Goal: Find specific page/section: Find specific page/section

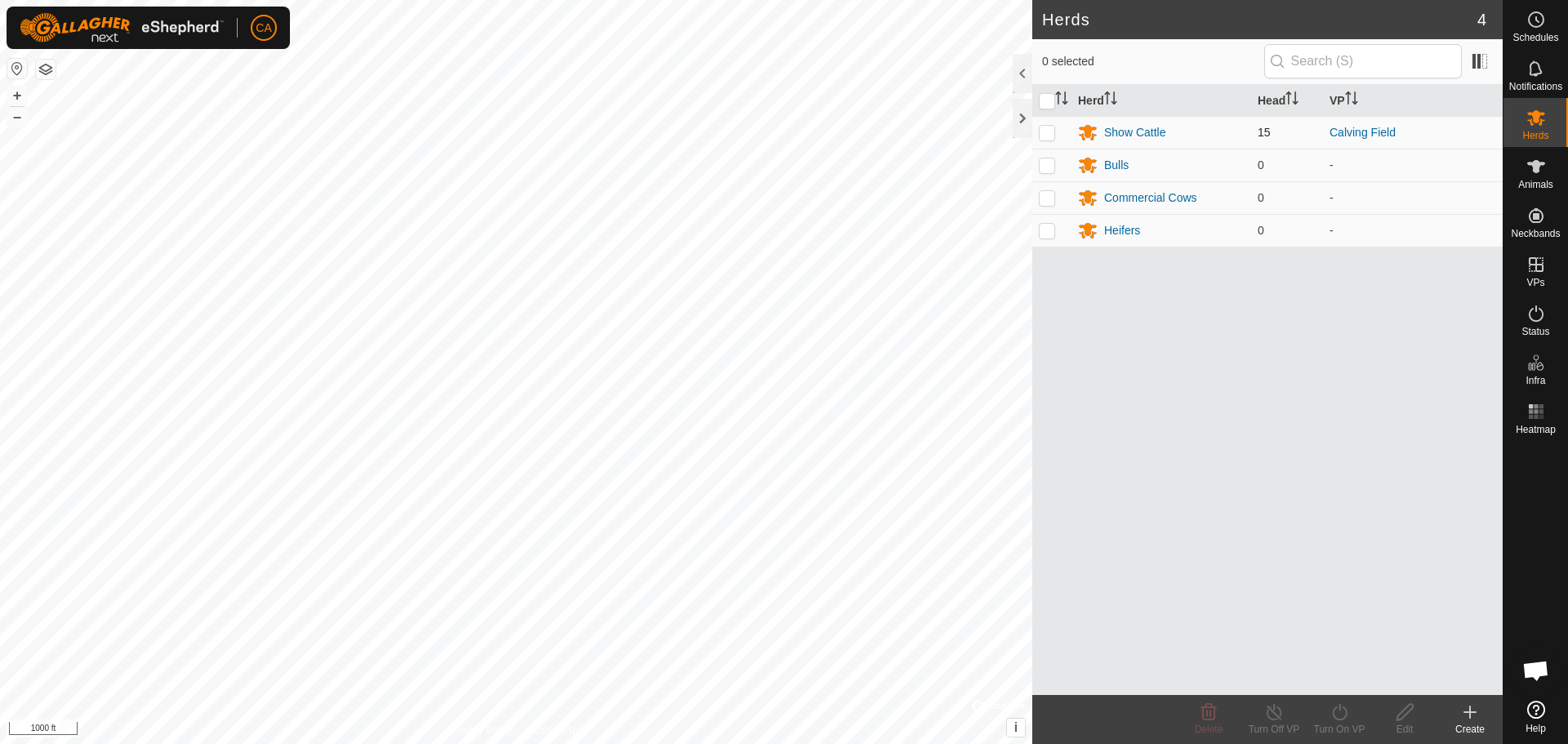
click at [1048, 126] on p-checkbox at bounding box center [1047, 133] width 16 height 13
click at [1050, 129] on p-checkbox at bounding box center [1047, 133] width 16 height 13
checkbox input "false"
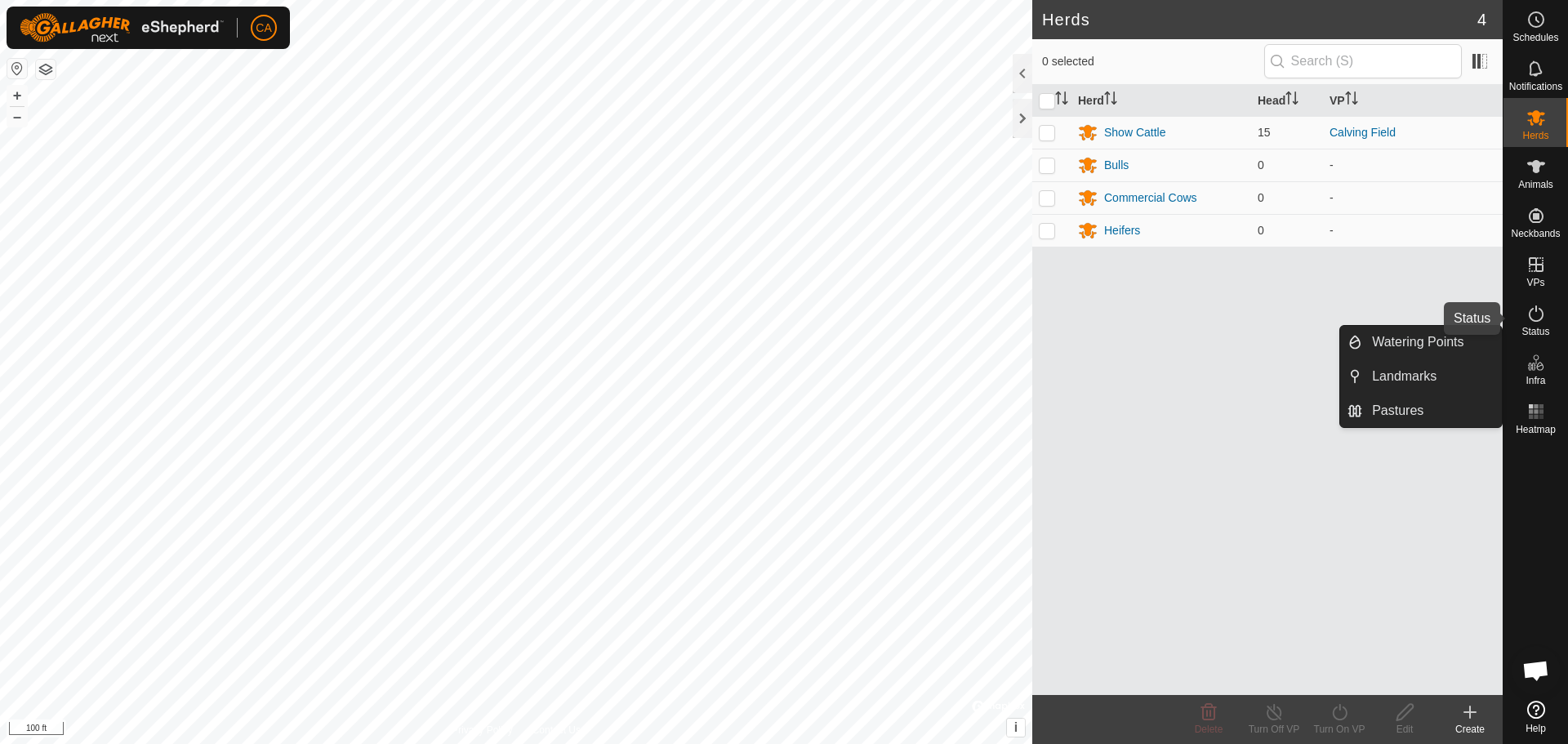
click at [1540, 316] on icon at bounding box center [1536, 313] width 20 height 20
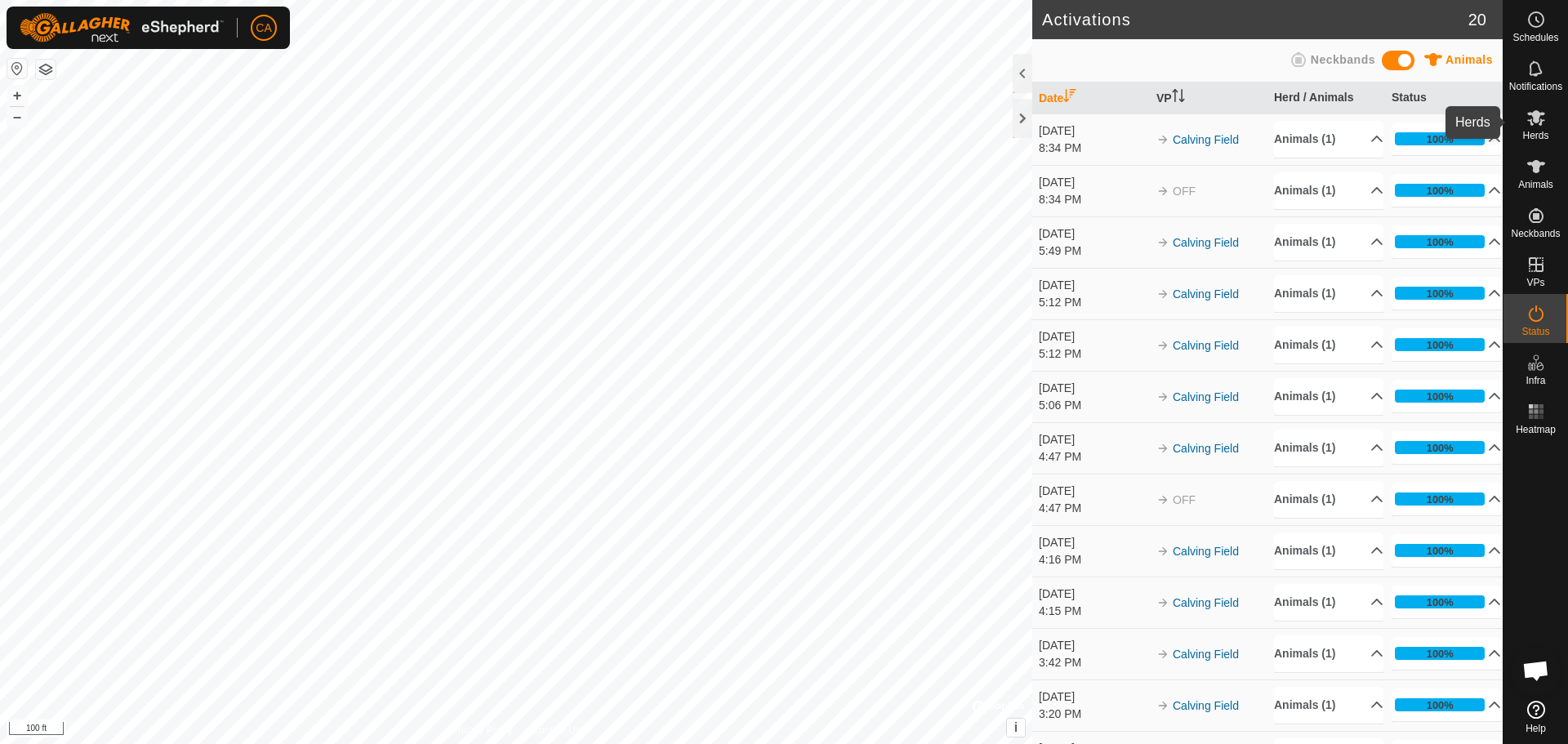
click at [1538, 122] on icon at bounding box center [1536, 118] width 20 height 20
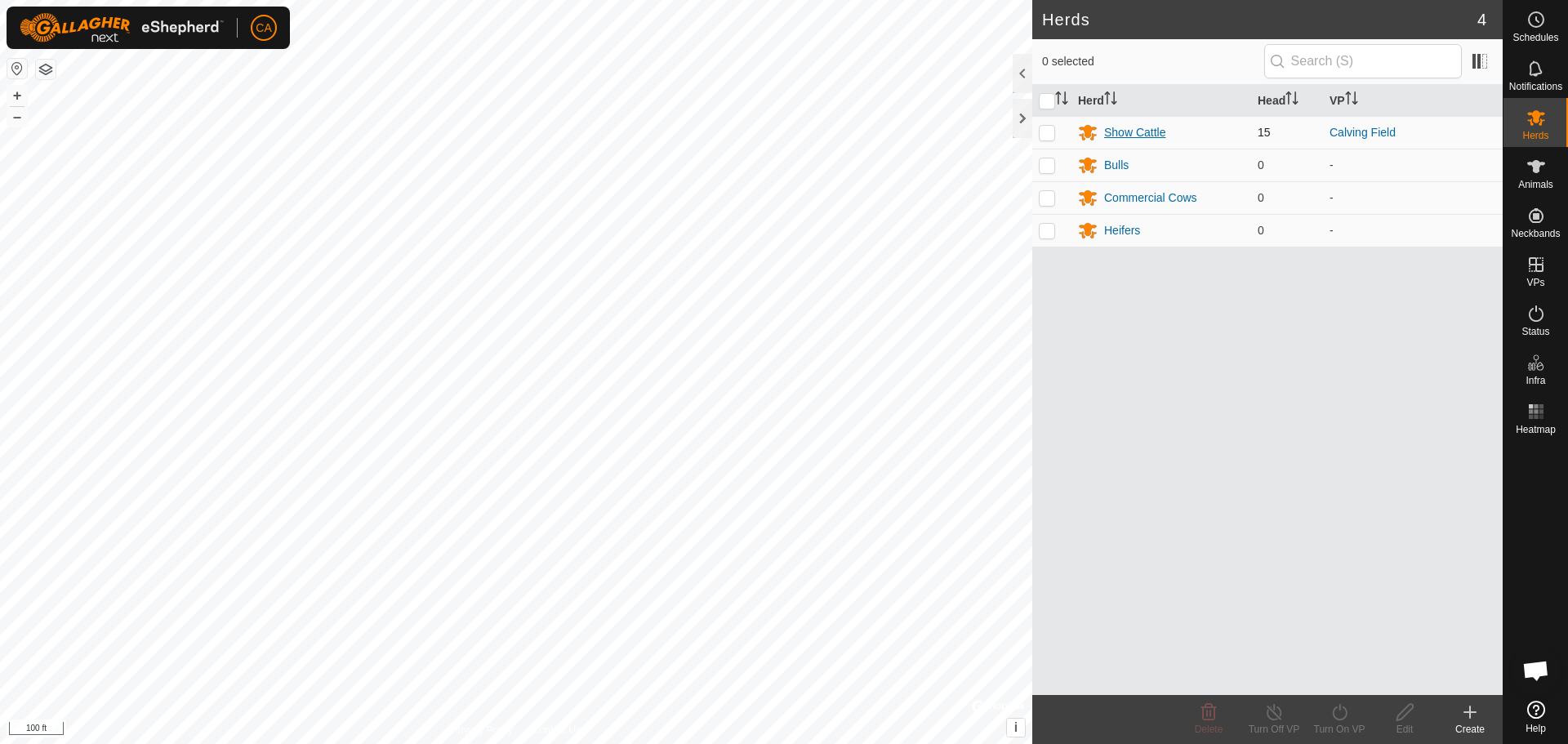
click at [1144, 127] on div "Show Cattle" at bounding box center [1134, 133] width 61 height 17
